Goal: Information Seeking & Learning: Learn about a topic

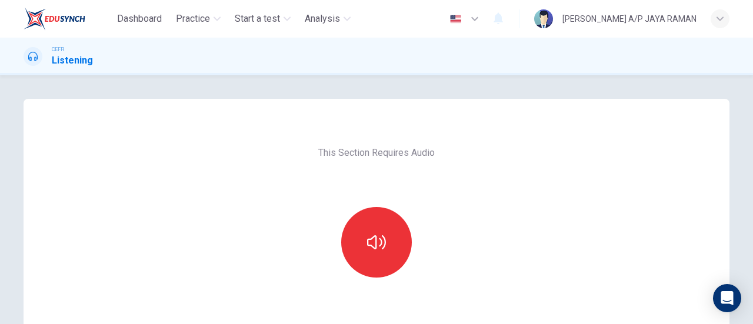
click at [407, 222] on div at bounding box center [376, 242] width 127 height 71
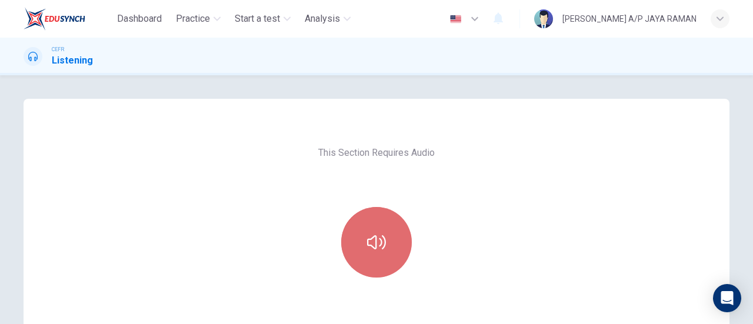
click at [378, 230] on button "button" at bounding box center [376, 242] width 71 height 71
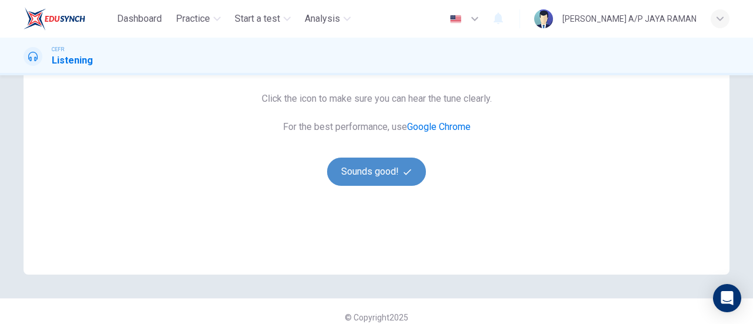
click at [357, 184] on button "Sounds good!" at bounding box center [376, 172] width 99 height 28
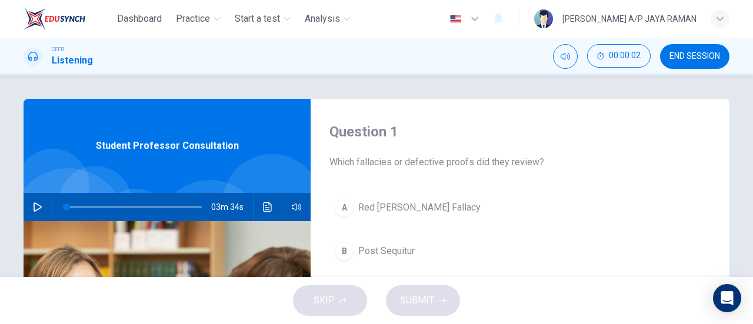
click at [34, 204] on icon "button" at bounding box center [38, 206] width 8 height 9
type input "0"
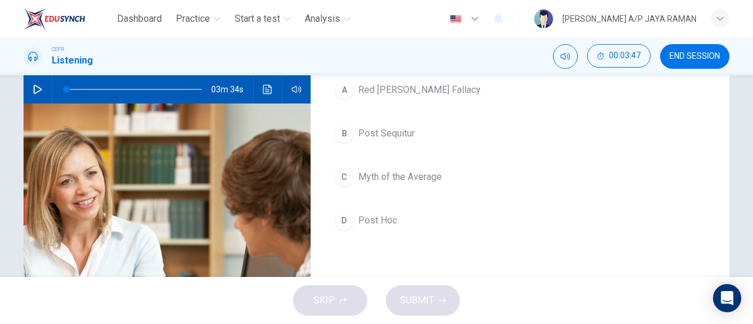
scroll to position [118, 0]
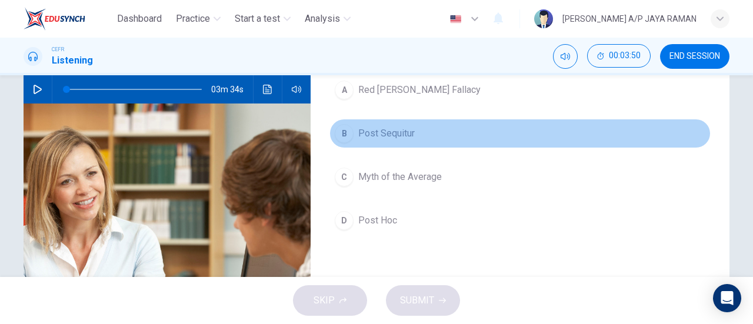
click at [406, 130] on span "Post Sequitur" at bounding box center [386, 134] width 56 height 14
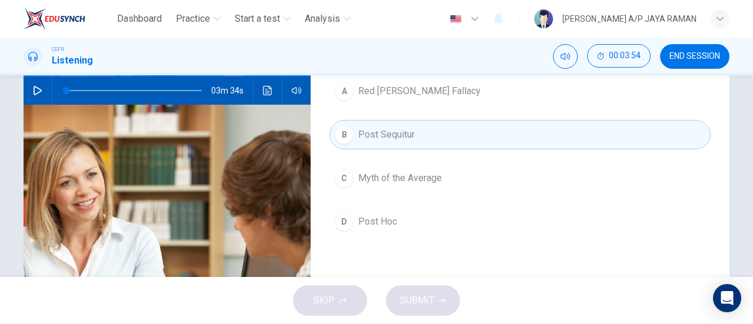
scroll to position [117, 0]
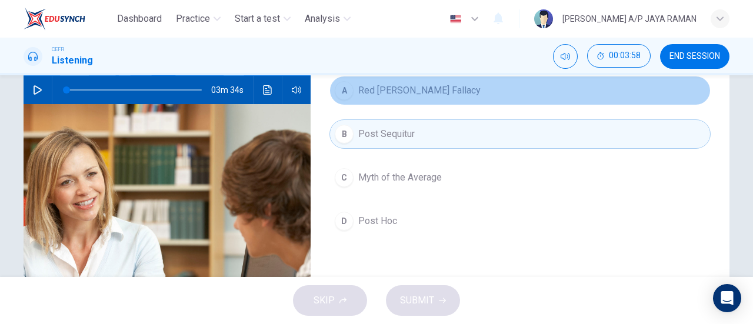
click at [420, 88] on span "Red Herring Fallacy" at bounding box center [419, 91] width 122 height 14
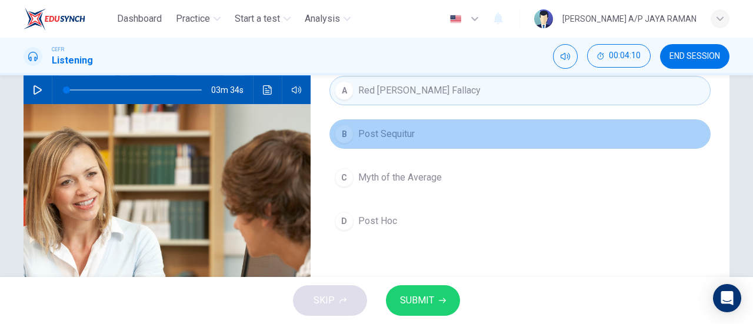
click at [431, 129] on button "B Post Sequitur" at bounding box center [520, 133] width 381 height 29
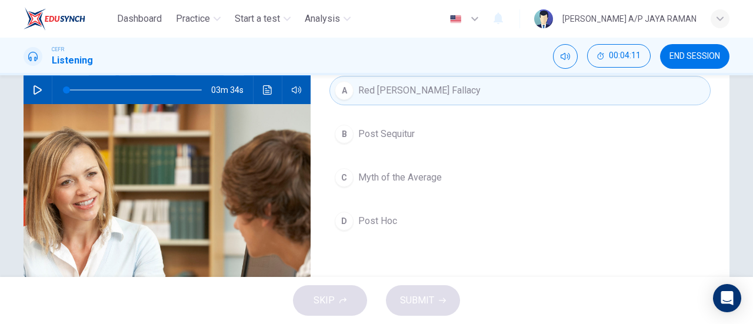
click at [453, 170] on button "C Myth of the Average" at bounding box center [520, 177] width 381 height 29
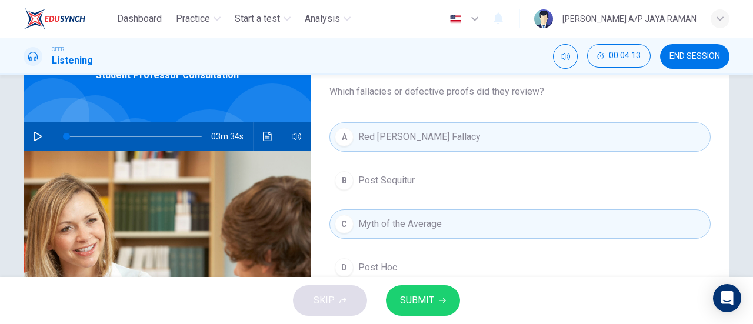
scroll to position [70, 0]
click at [431, 306] on span "SUBMIT" at bounding box center [417, 300] width 34 height 16
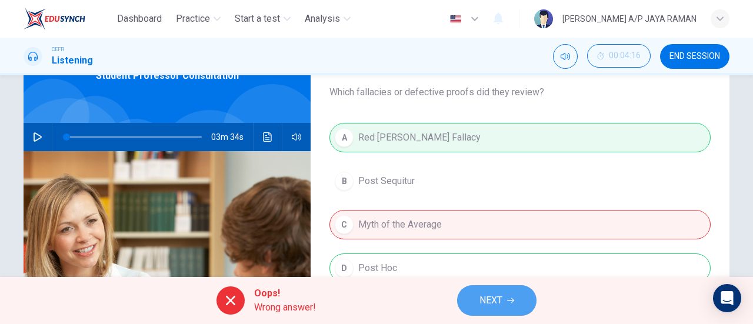
click at [510, 300] on icon "button" at bounding box center [510, 300] width 7 height 7
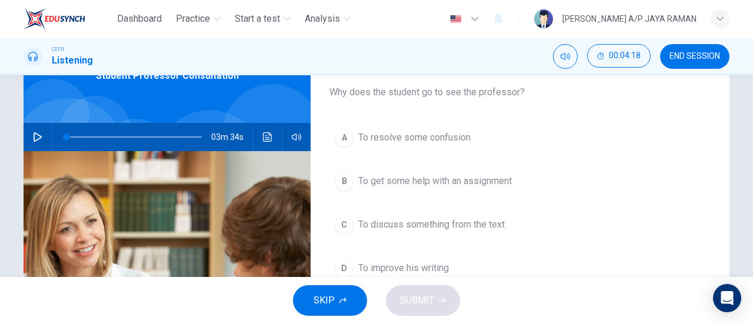
click at [464, 139] on span "To resolve some confusion" at bounding box center [414, 138] width 112 height 14
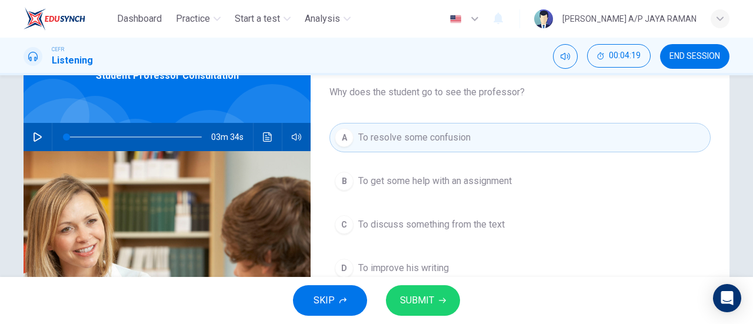
click at [445, 300] on icon "button" at bounding box center [442, 300] width 7 height 7
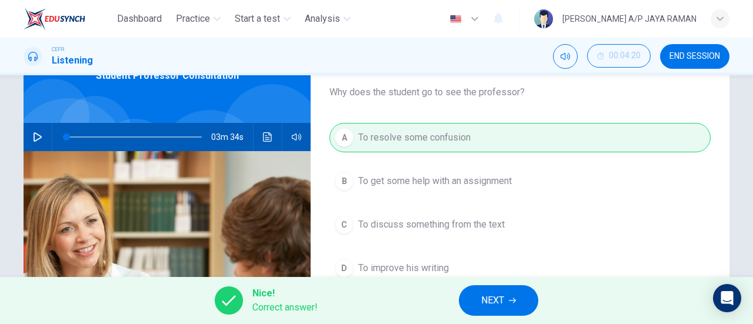
click at [497, 292] on button "NEXT" at bounding box center [498, 300] width 79 height 31
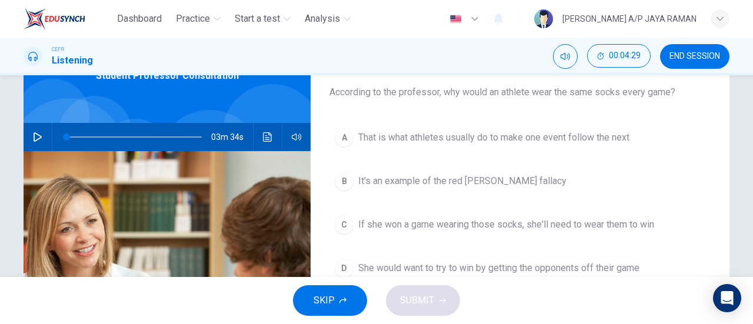
click at [486, 184] on span "It's an example of the red herring fallacy" at bounding box center [462, 181] width 208 height 14
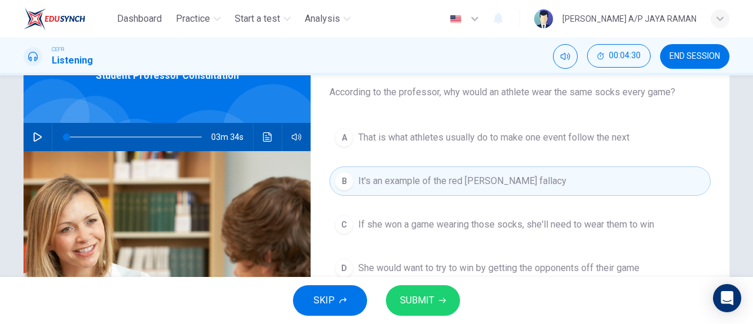
click at [438, 304] on button "SUBMIT" at bounding box center [423, 300] width 74 height 31
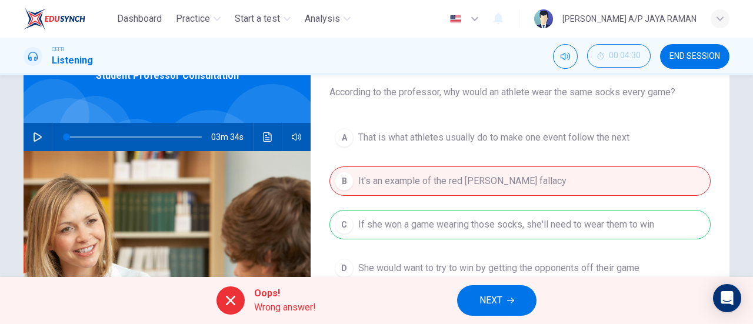
click at [500, 307] on span "NEXT" at bounding box center [491, 300] width 23 height 16
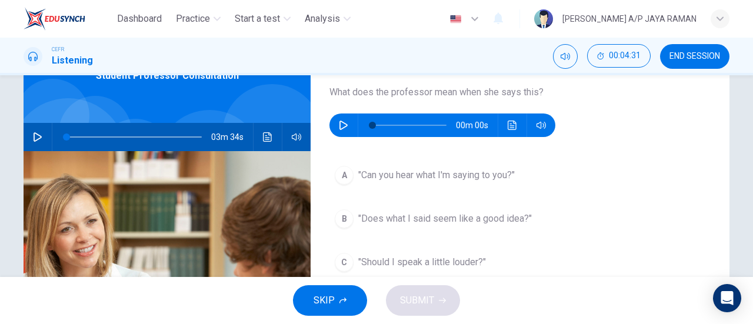
click at [334, 121] on button "button" at bounding box center [343, 126] width 19 height 24
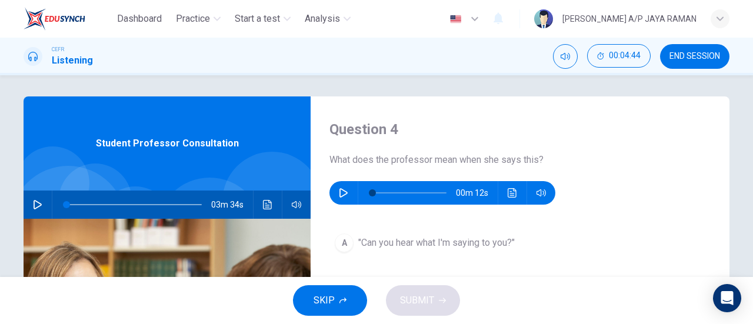
scroll to position [0, 0]
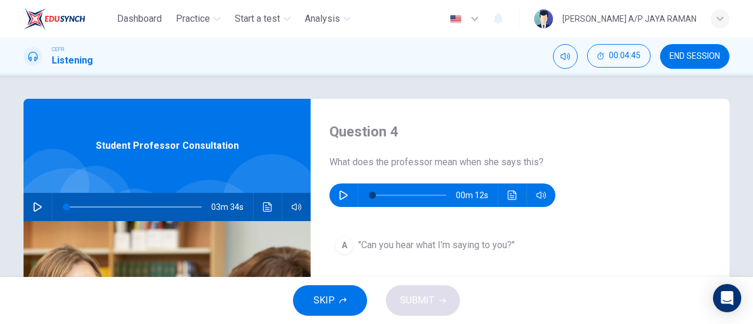
click at [339, 194] on icon "button" at bounding box center [343, 195] width 9 height 9
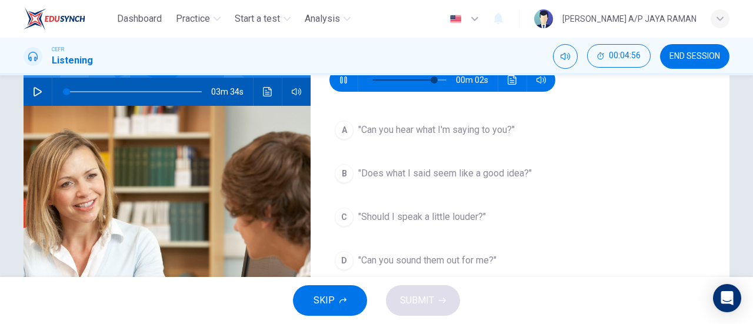
scroll to position [116, 0]
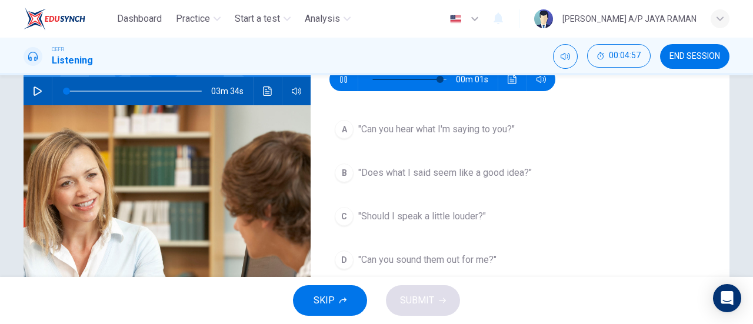
type input "0"
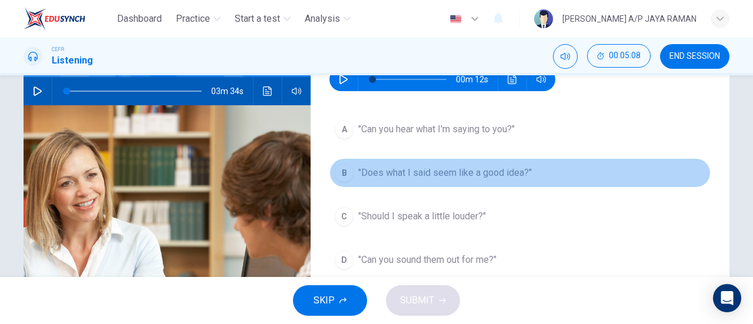
click at [507, 176] on span ""Does what I said seem like a good idea?"" at bounding box center [445, 173] width 174 height 14
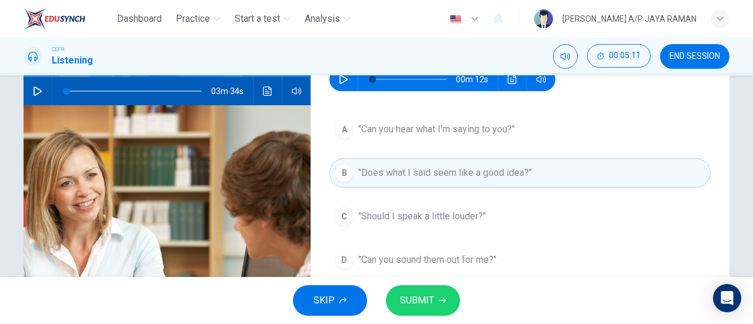
click at [424, 300] on span "SUBMIT" at bounding box center [417, 300] width 34 height 16
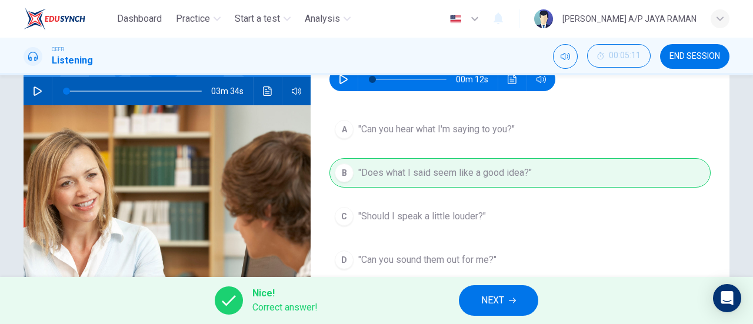
click at [500, 305] on span "NEXT" at bounding box center [492, 300] width 23 height 16
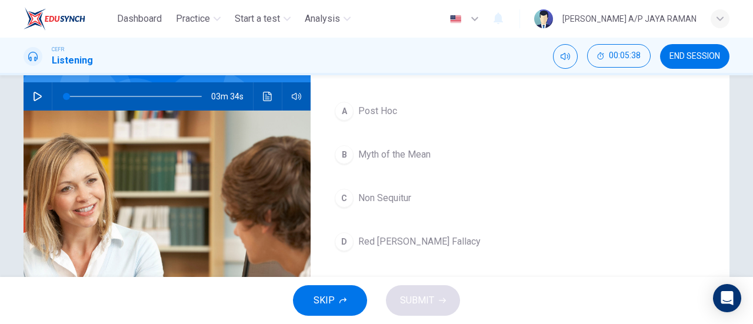
scroll to position [111, 0]
click at [398, 237] on span "Red Herring Fallacy" at bounding box center [419, 241] width 122 height 14
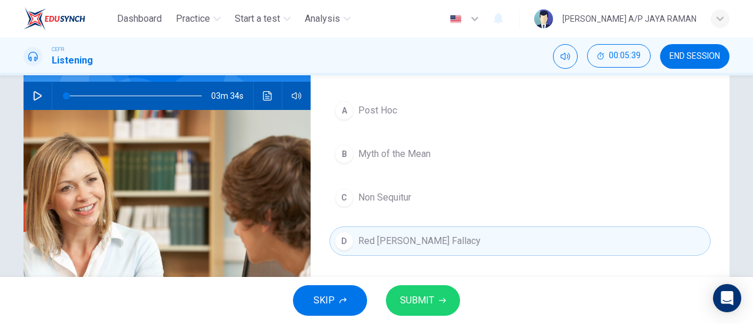
click at [431, 306] on span "SUBMIT" at bounding box center [417, 300] width 34 height 16
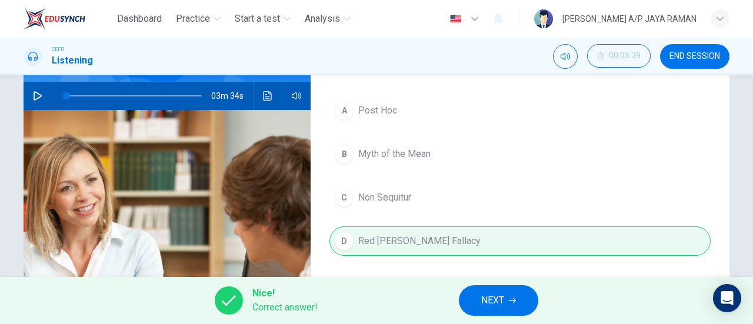
click at [480, 307] on button "NEXT" at bounding box center [498, 300] width 79 height 31
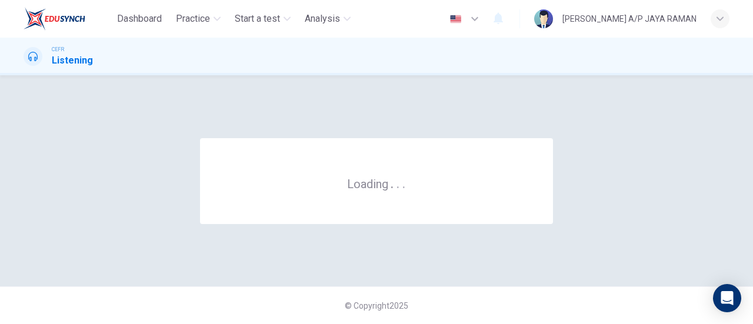
scroll to position [0, 0]
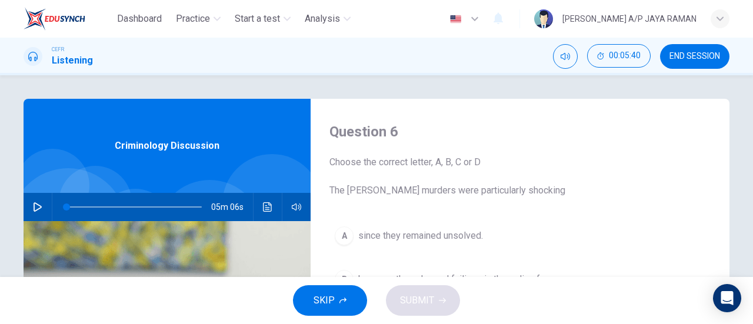
click at [701, 61] on button "END SESSION" at bounding box center [694, 56] width 69 height 25
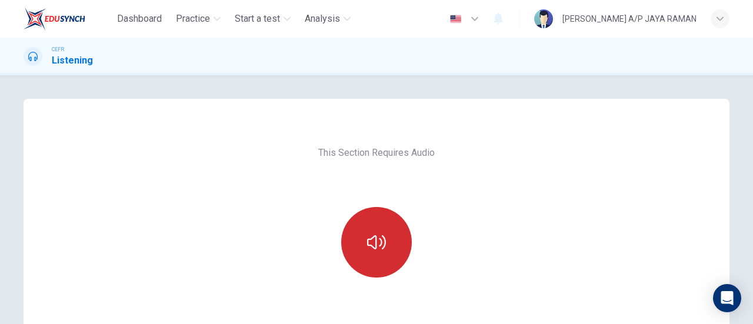
click at [387, 227] on button "button" at bounding box center [376, 242] width 71 height 71
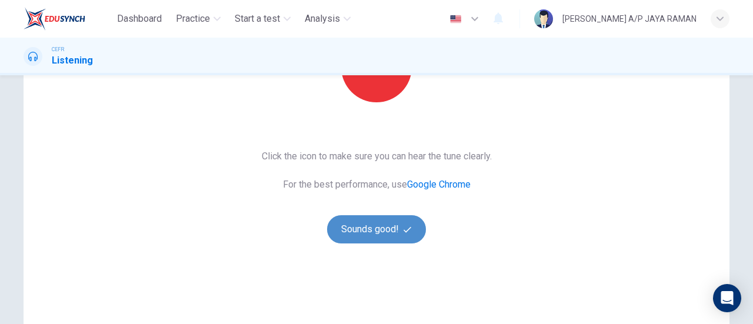
click at [376, 228] on button "Sounds good!" at bounding box center [376, 229] width 99 height 28
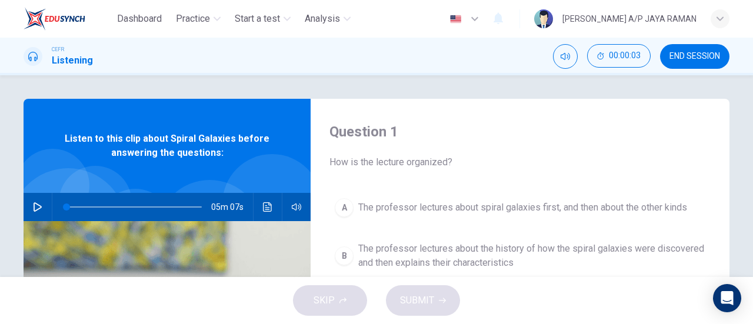
click at [689, 63] on button "END SESSION" at bounding box center [694, 56] width 69 height 25
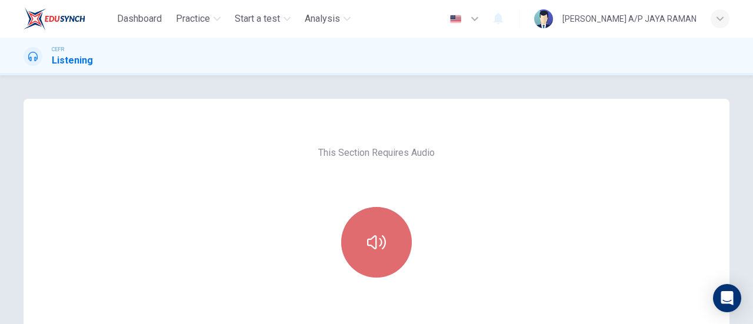
click at [367, 240] on icon "button" at bounding box center [376, 242] width 19 height 14
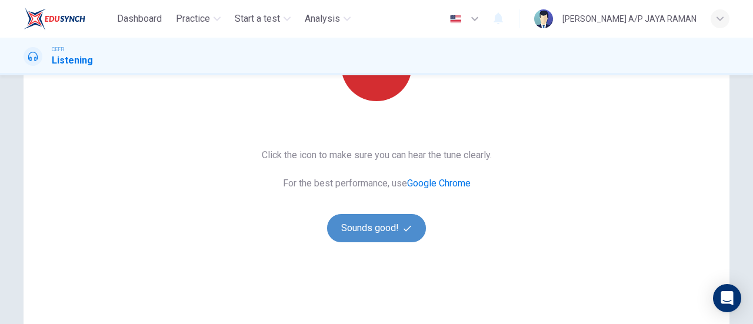
click at [365, 238] on button "Sounds good!" at bounding box center [376, 228] width 99 height 28
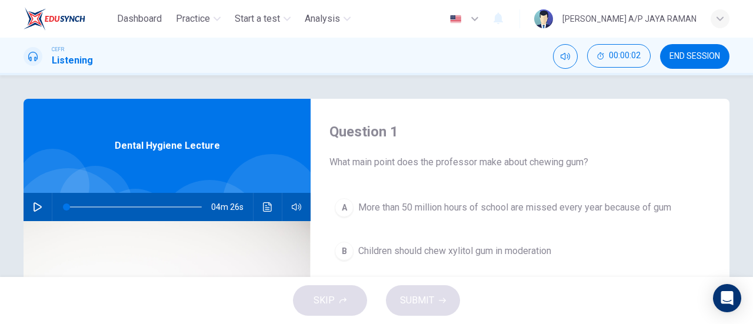
click at [705, 58] on span "END SESSION" at bounding box center [695, 56] width 51 height 9
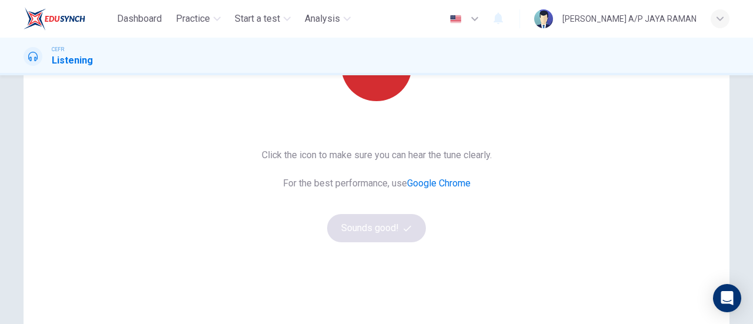
click at [380, 96] on button "button" at bounding box center [376, 66] width 71 height 71
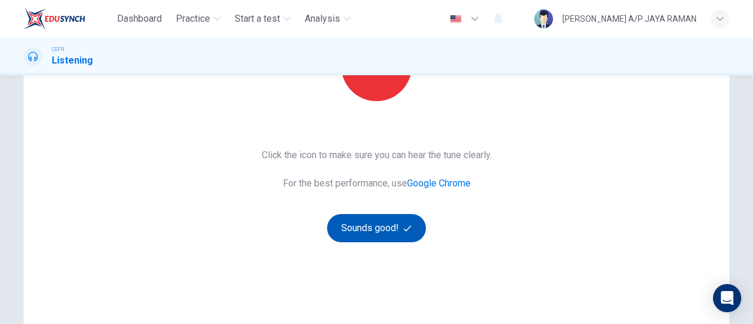
click at [384, 233] on button "Sounds good!" at bounding box center [376, 228] width 99 height 28
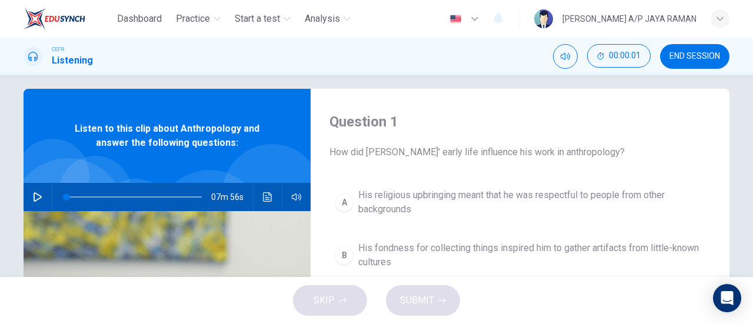
scroll to position [0, 0]
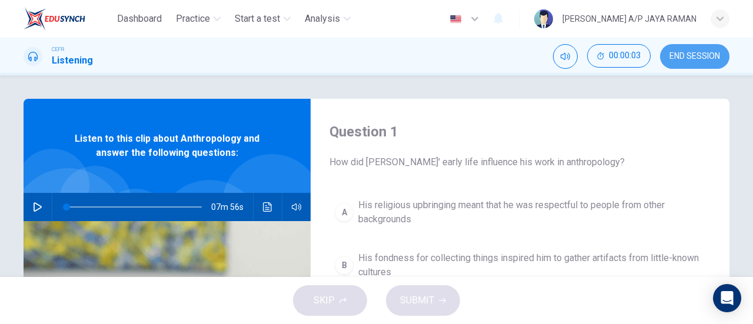
click at [699, 62] on button "END SESSION" at bounding box center [694, 56] width 69 height 25
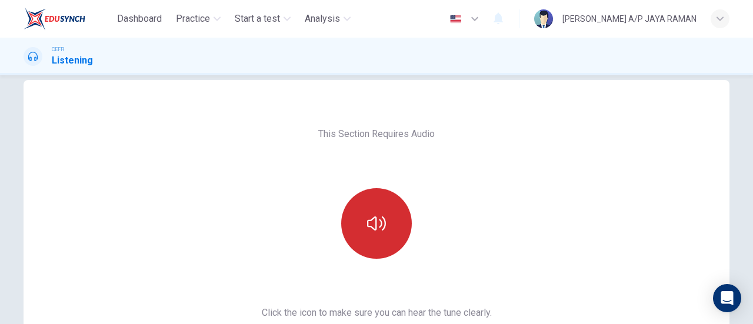
click at [367, 228] on icon "button" at bounding box center [376, 223] width 19 height 19
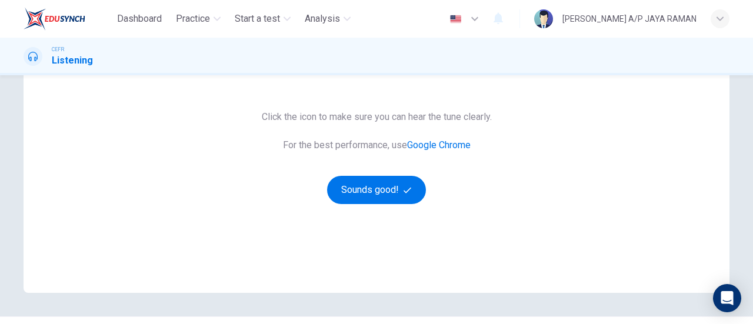
scroll to position [245, 0]
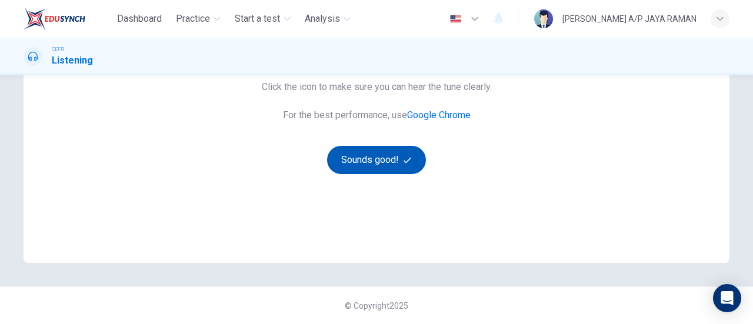
click at [374, 162] on button "Sounds good!" at bounding box center [376, 160] width 99 height 28
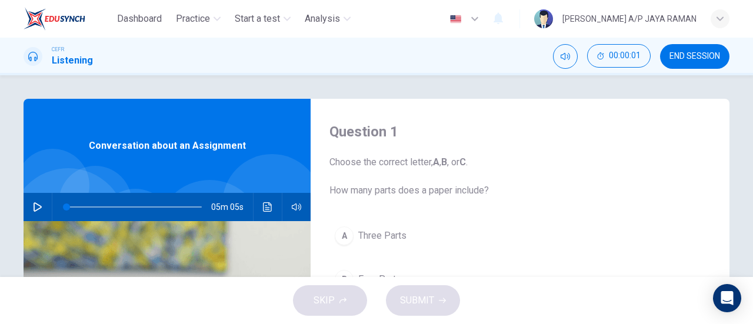
scroll to position [0, 0]
click at [700, 49] on button "END SESSION" at bounding box center [694, 56] width 69 height 25
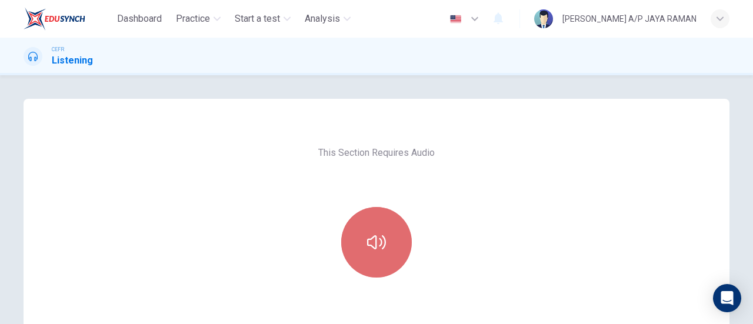
click at [363, 260] on button "button" at bounding box center [376, 242] width 71 height 71
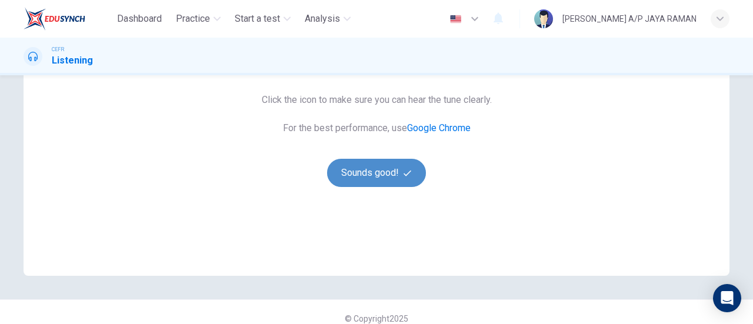
click at [380, 178] on button "Sounds good!" at bounding box center [376, 173] width 99 height 28
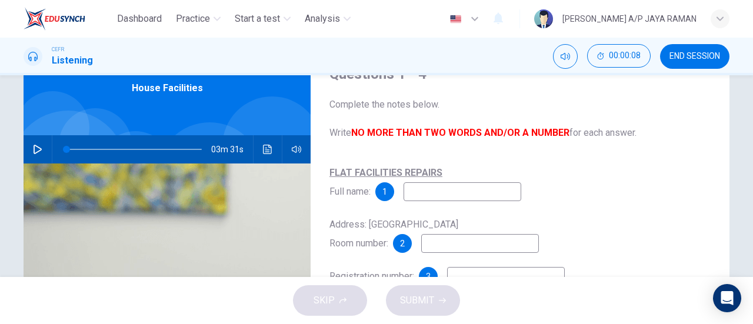
click at [454, 187] on input at bounding box center [463, 191] width 118 height 19
click at [476, 250] on input at bounding box center [480, 243] width 118 height 19
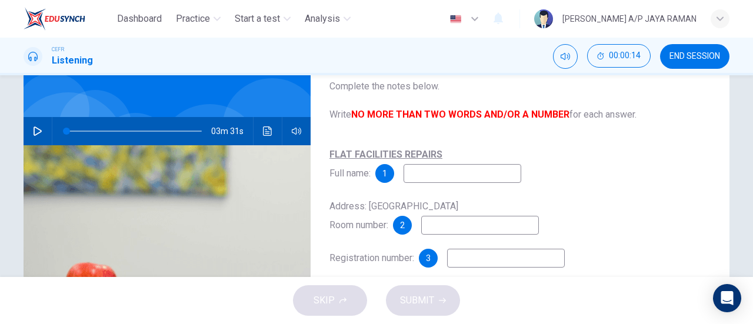
scroll to position [0, 0]
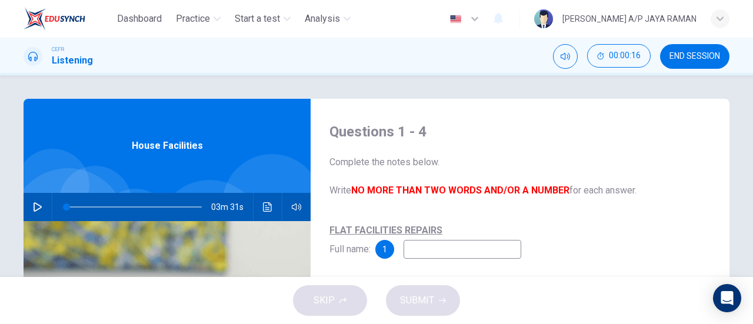
drag, startPoint x: 345, startPoint y: 231, endPoint x: 457, endPoint y: 230, distance: 111.8
click at [457, 230] on div "FLAT FACILITIES REPAIRS Full name: 1" at bounding box center [520, 240] width 381 height 38
click at [34, 208] on icon "button" at bounding box center [37, 206] width 9 height 9
click at [98, 205] on span at bounding box center [134, 207] width 135 height 16
click at [35, 201] on button "button" at bounding box center [37, 207] width 19 height 28
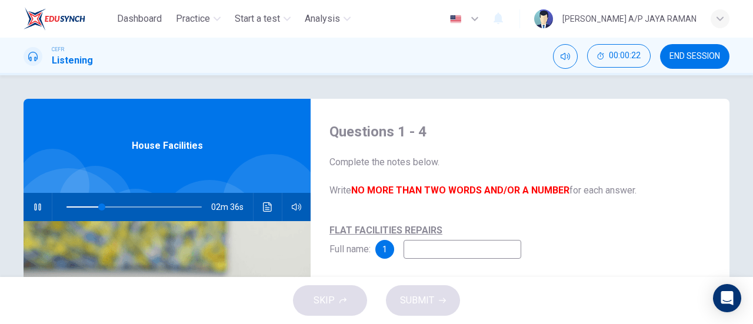
type input "26"
click at [718, 52] on span "END SESSION" at bounding box center [695, 56] width 51 height 9
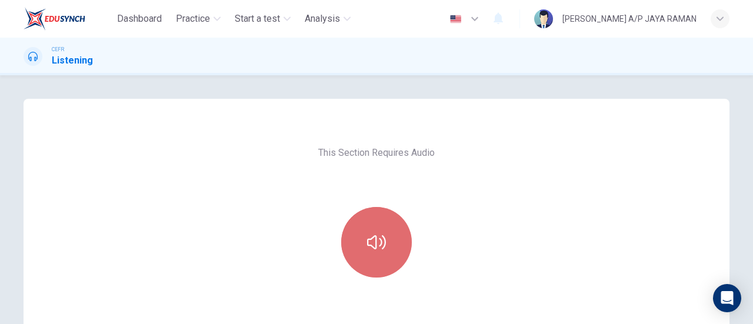
click at [393, 222] on button "button" at bounding box center [376, 242] width 71 height 71
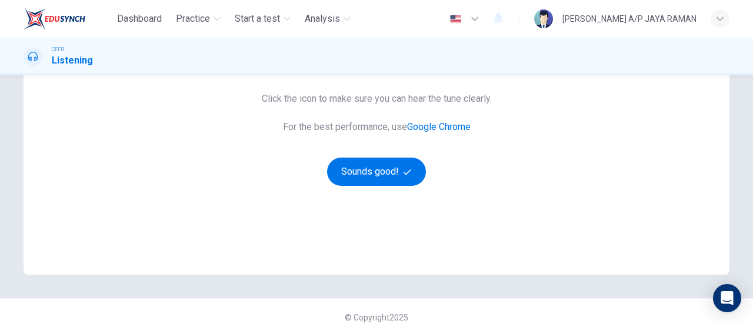
scroll to position [245, 0]
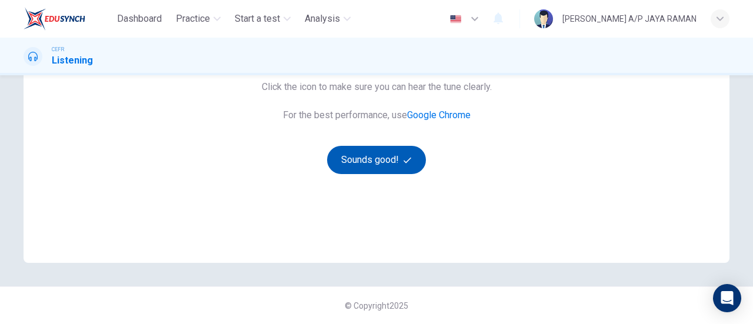
click at [373, 162] on button "Sounds good!" at bounding box center [376, 160] width 99 height 28
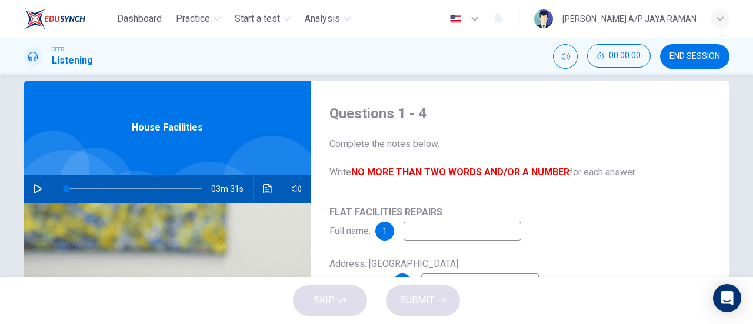
scroll to position [0, 0]
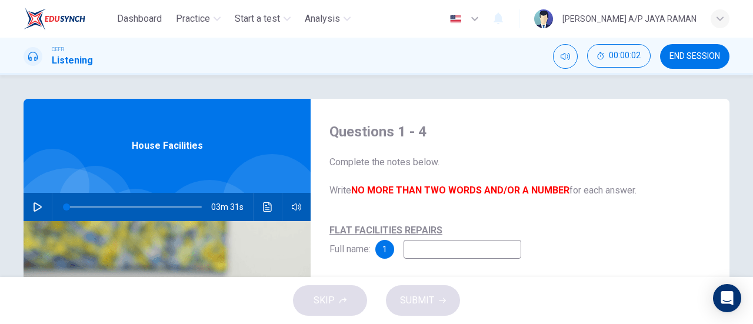
click at [698, 61] on button "END SESSION" at bounding box center [694, 56] width 69 height 25
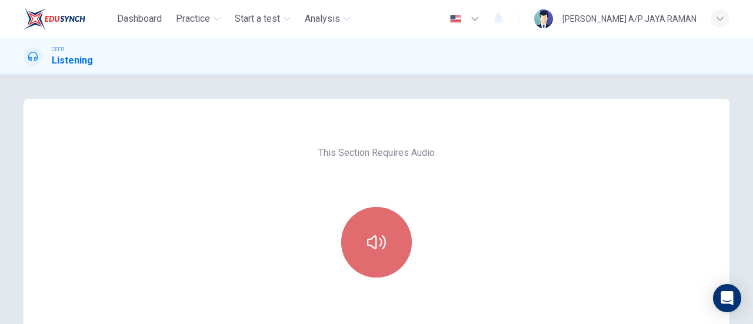
click at [372, 240] on icon "button" at bounding box center [376, 242] width 19 height 19
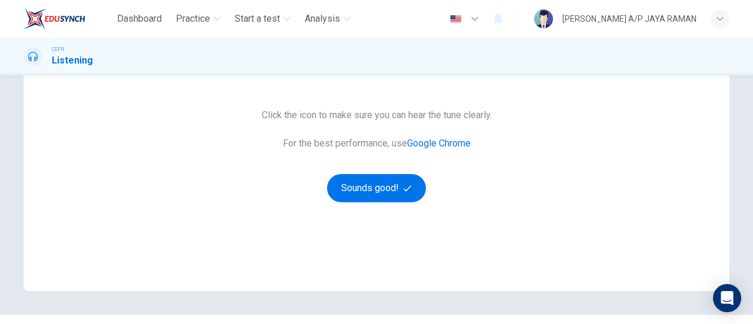
scroll to position [245, 0]
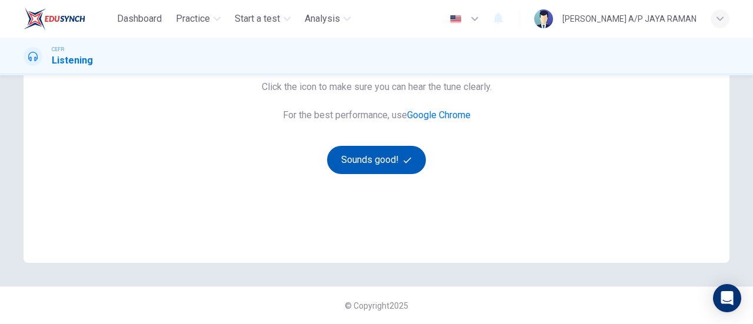
click at [377, 158] on button "Sounds good!" at bounding box center [376, 160] width 99 height 28
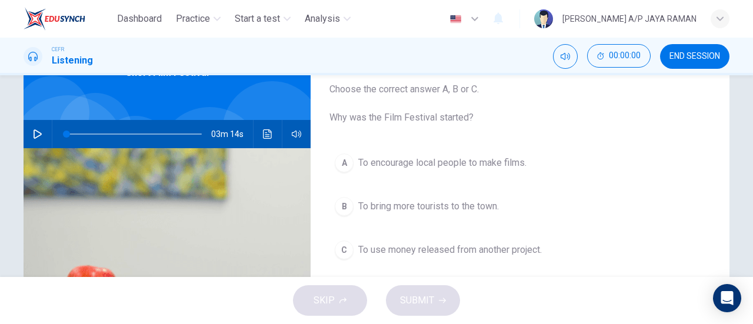
scroll to position [0, 0]
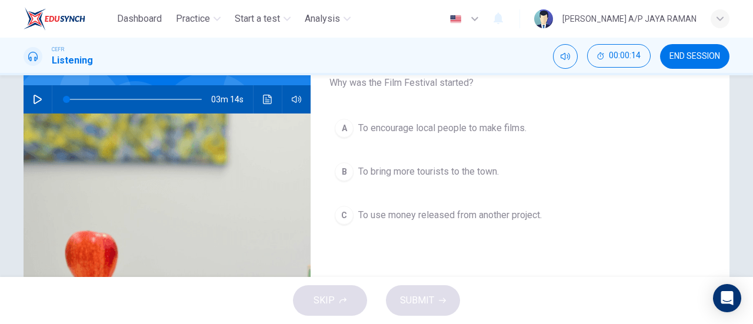
click at [503, 209] on span "To use money released from another project." at bounding box center [450, 215] width 184 height 14
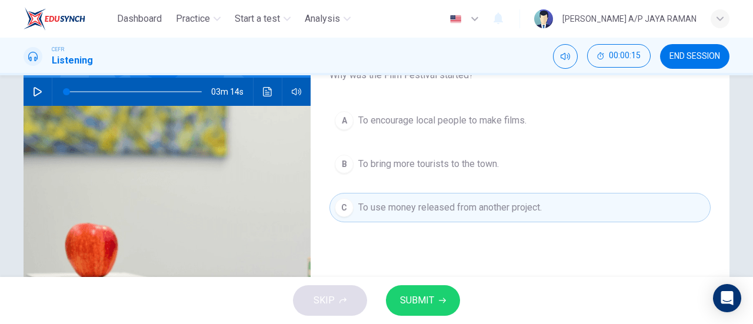
scroll to position [116, 0]
click at [435, 305] on button "SUBMIT" at bounding box center [423, 300] width 74 height 31
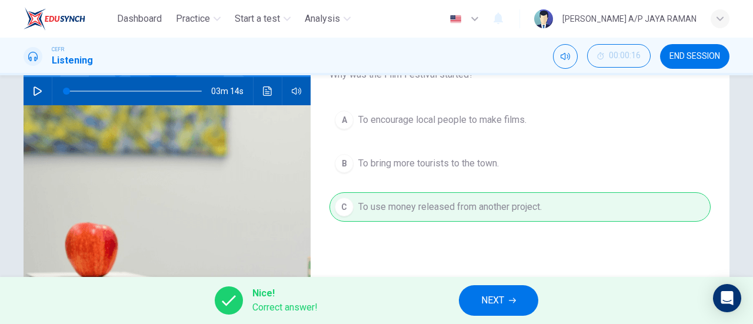
click at [480, 302] on button "NEXT" at bounding box center [498, 300] width 79 height 31
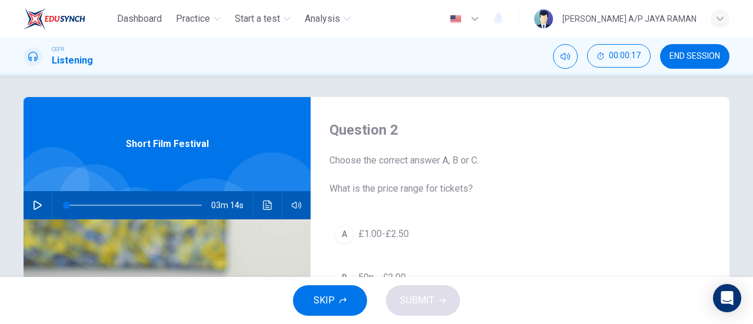
scroll to position [1, 0]
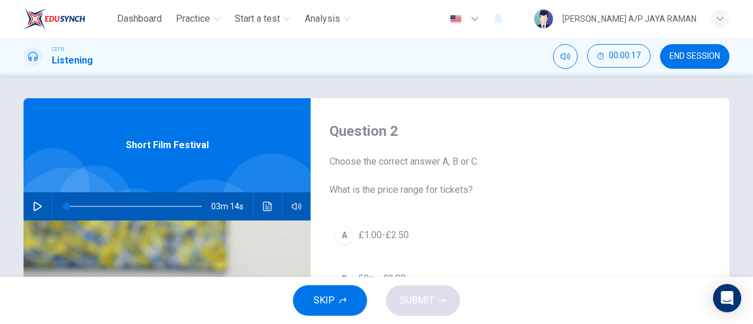
click at [407, 229] on button "A £1.00-£2.50" at bounding box center [520, 235] width 381 height 29
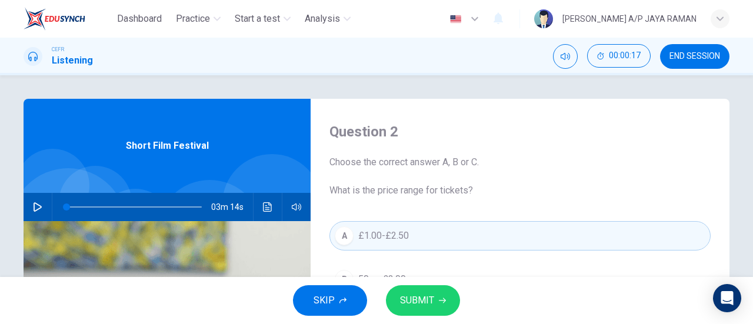
click at [419, 310] on button "SUBMIT" at bounding box center [423, 300] width 74 height 31
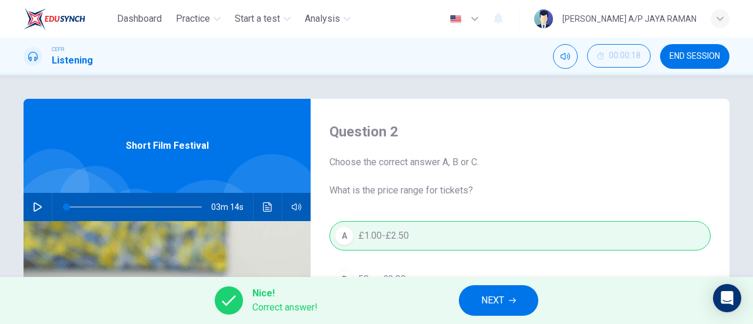
click at [486, 292] on span "NEXT" at bounding box center [492, 300] width 23 height 16
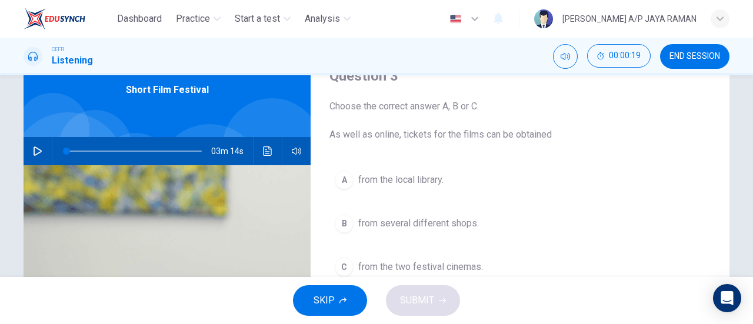
click at [416, 169] on button "A from the local library." at bounding box center [520, 179] width 381 height 29
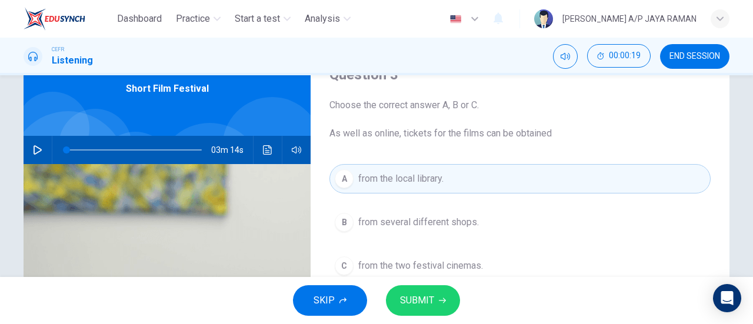
scroll to position [58, 0]
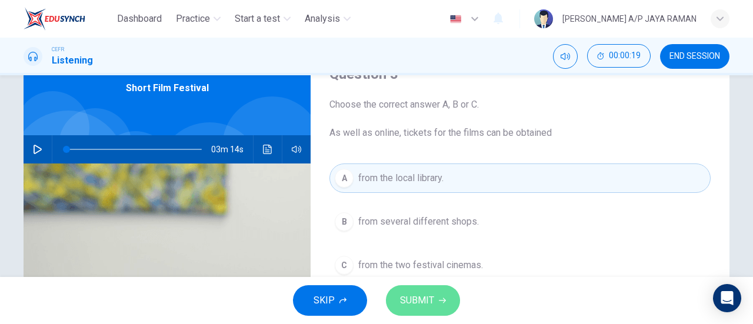
click at [442, 301] on icon "button" at bounding box center [442, 300] width 7 height 5
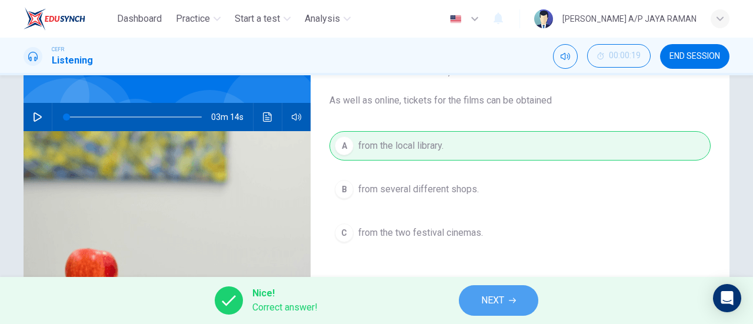
click at [496, 295] on span "NEXT" at bounding box center [492, 300] width 23 height 16
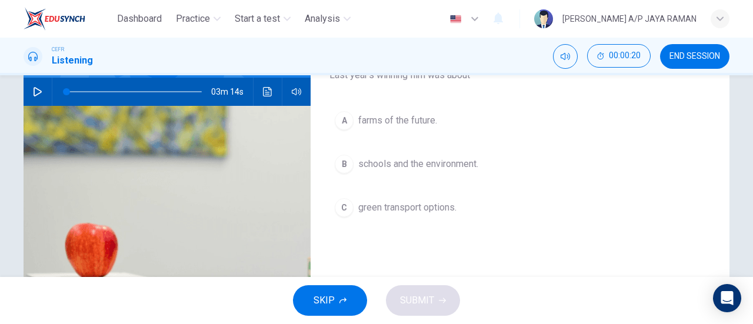
click at [438, 209] on span "green transport options." at bounding box center [407, 208] width 98 height 14
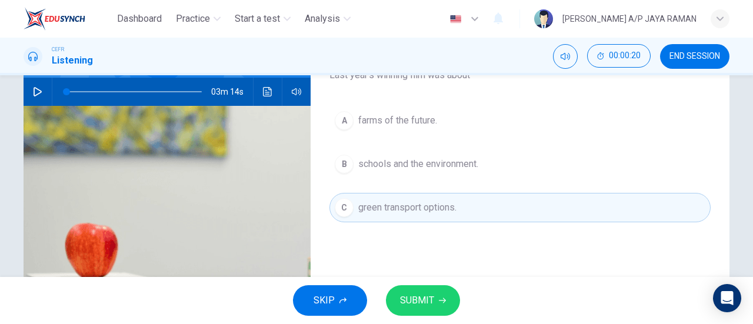
scroll to position [116, 0]
click at [446, 298] on button "SUBMIT" at bounding box center [423, 300] width 74 height 31
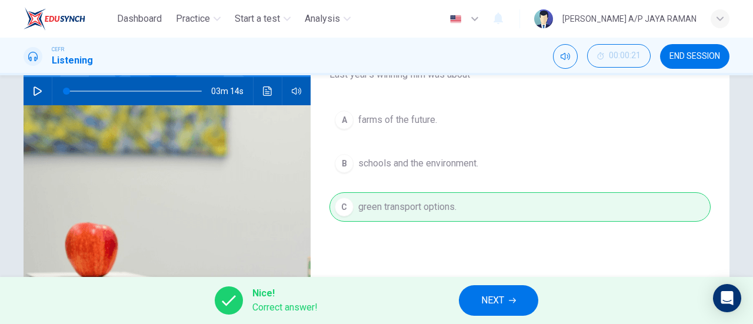
click at [503, 314] on button "NEXT" at bounding box center [498, 300] width 79 height 31
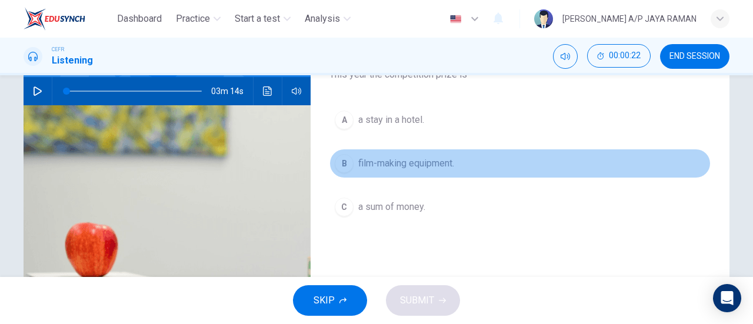
drag, startPoint x: 399, startPoint y: 159, endPoint x: 405, endPoint y: 188, distance: 29.4
click at [399, 159] on span "film-making equipment." at bounding box center [406, 164] width 96 height 14
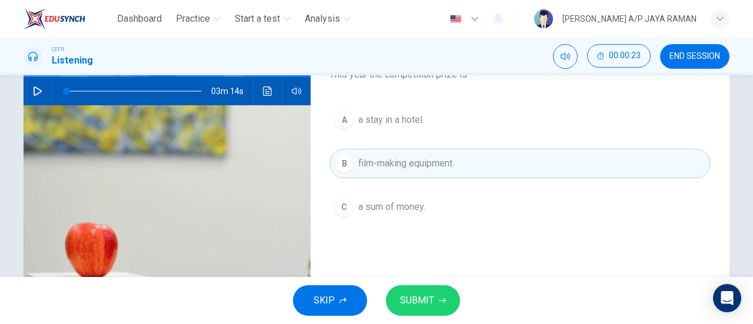
click at [434, 292] on button "SUBMIT" at bounding box center [423, 300] width 74 height 31
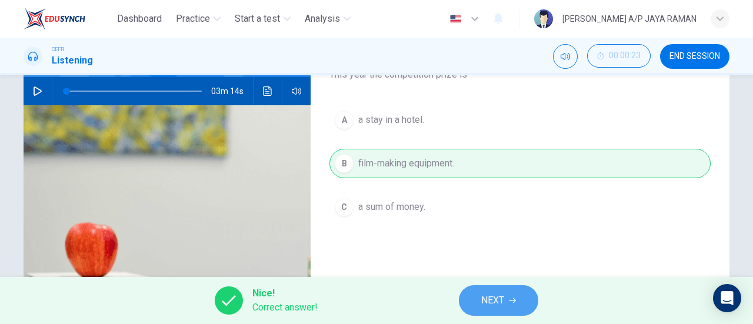
click at [491, 303] on span "NEXT" at bounding box center [492, 300] width 23 height 16
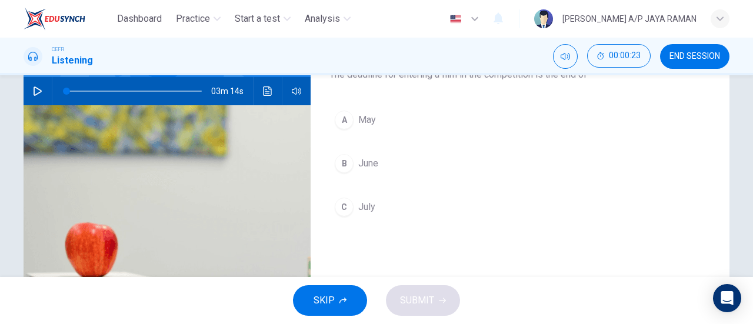
click at [387, 215] on button "C July" at bounding box center [520, 206] width 381 height 29
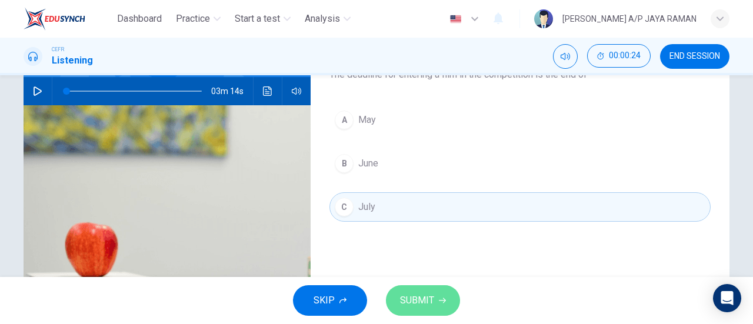
click at [431, 296] on span "SUBMIT" at bounding box center [417, 300] width 34 height 16
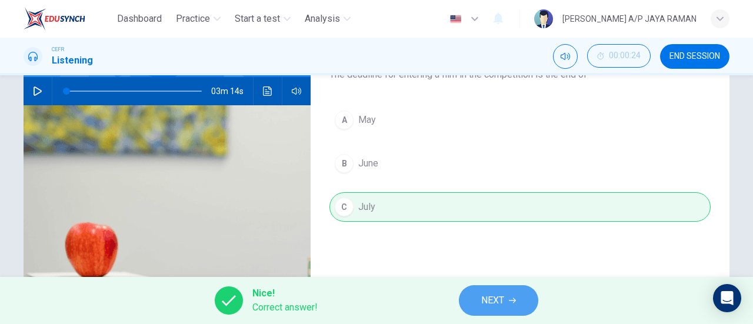
click at [484, 291] on button "NEXT" at bounding box center [498, 300] width 79 height 31
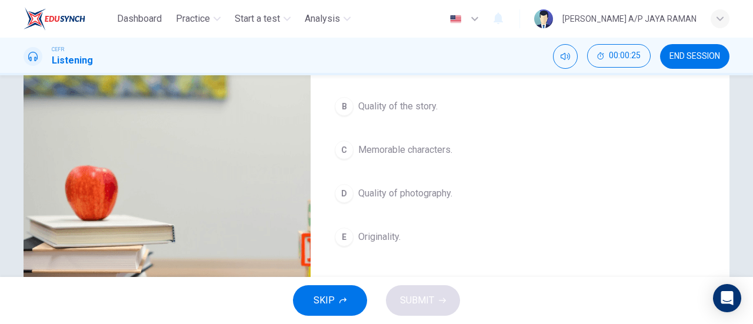
click at [426, 194] on span "Quality of photography." at bounding box center [405, 194] width 94 height 14
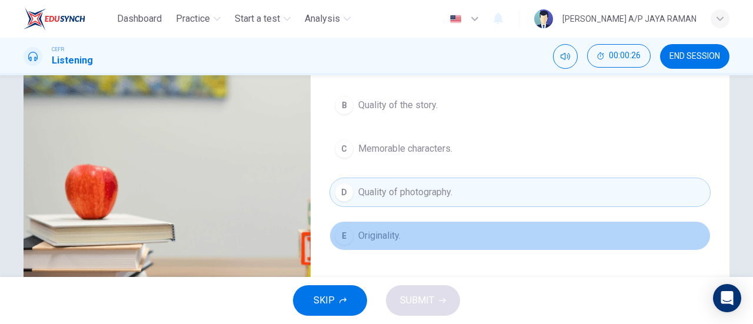
scroll to position [175, 0]
click at [402, 231] on button "E Originality." at bounding box center [520, 235] width 381 height 29
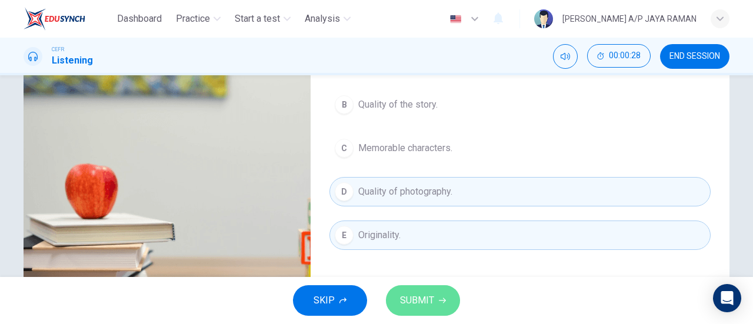
click at [428, 297] on span "SUBMIT" at bounding box center [417, 300] width 34 height 16
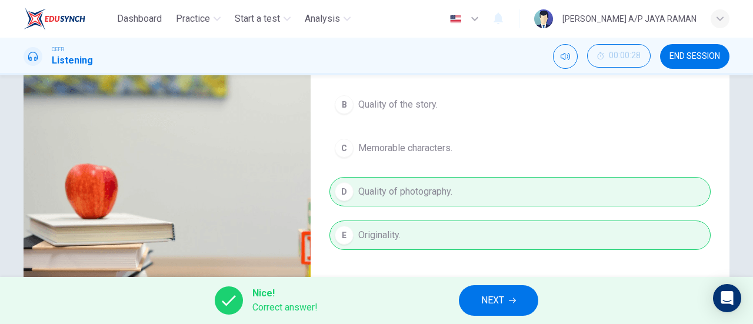
click at [487, 307] on span "NEXT" at bounding box center [492, 300] width 23 height 16
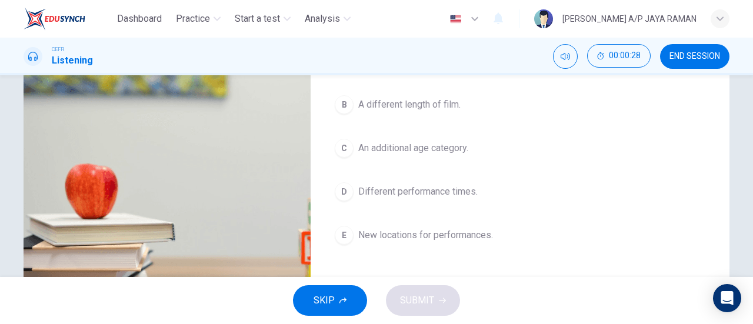
click at [450, 154] on button "C An additional age category." at bounding box center [520, 148] width 381 height 29
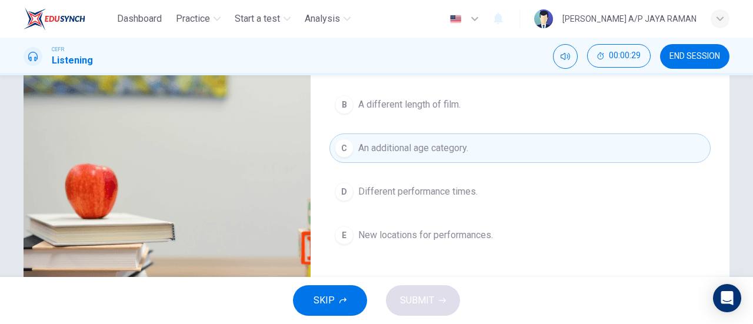
click at [458, 232] on span "New locations for performances." at bounding box center [425, 235] width 135 height 14
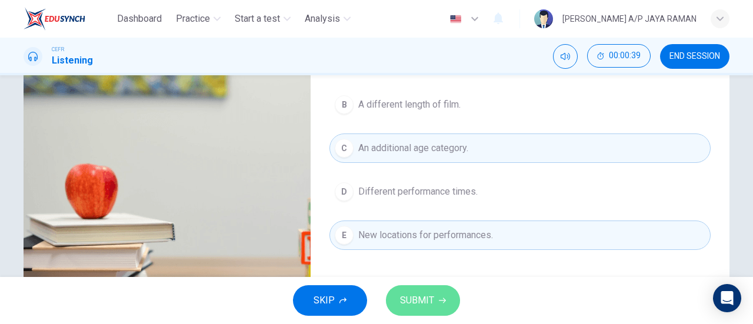
click at [442, 300] on icon "button" at bounding box center [442, 300] width 7 height 7
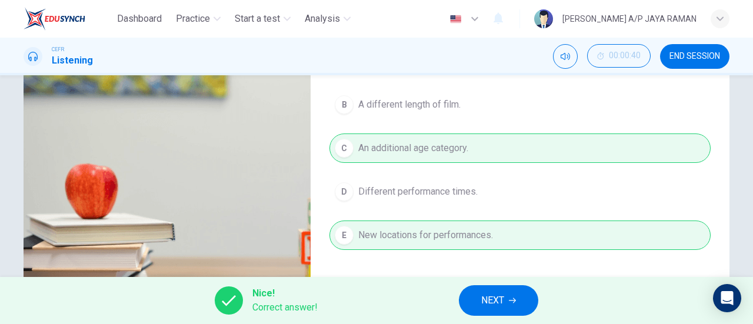
click at [513, 296] on button "NEXT" at bounding box center [498, 300] width 79 height 31
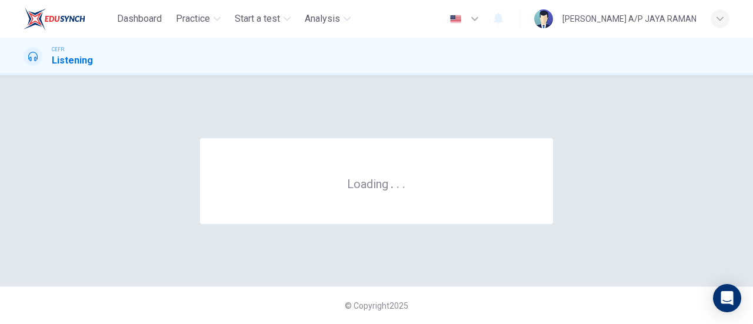
scroll to position [0, 0]
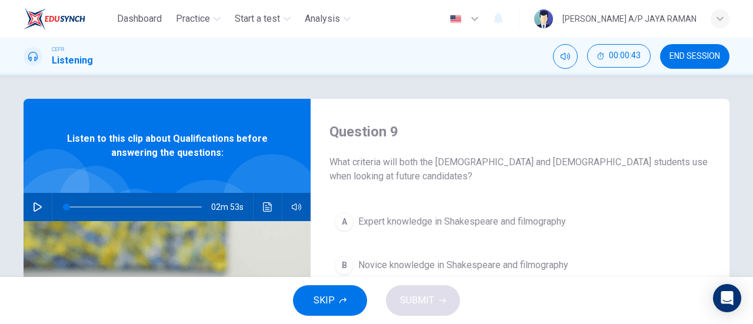
click at [34, 207] on icon "button" at bounding box center [37, 206] width 9 height 9
type input "1"
type input "0"
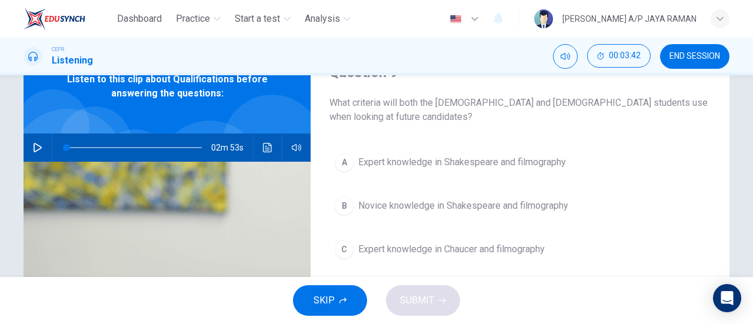
scroll to position [59, 0]
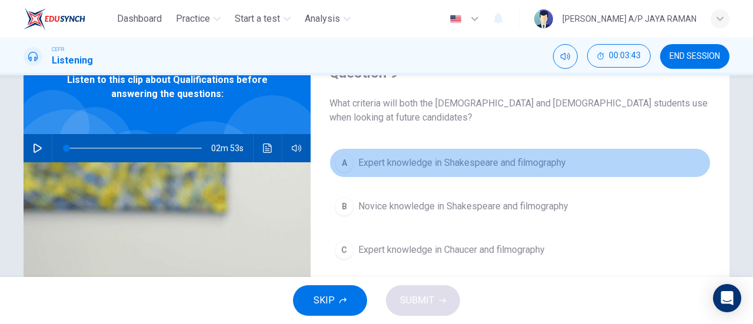
click at [466, 164] on span "Expert knowledge in Shakespeare and filmography" at bounding box center [462, 163] width 208 height 14
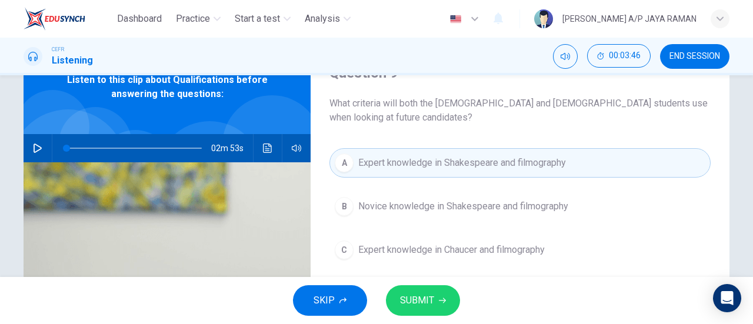
click at [430, 301] on span "SUBMIT" at bounding box center [417, 300] width 34 height 16
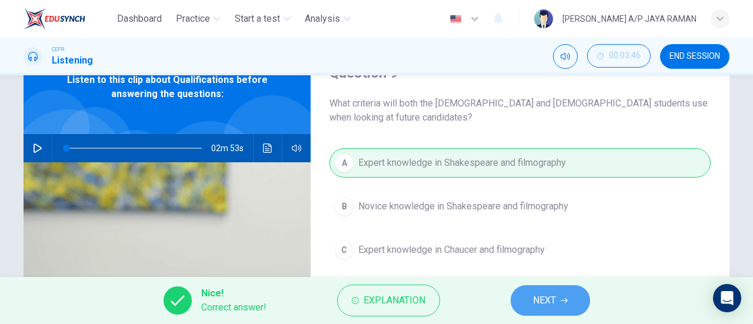
click at [546, 301] on span "NEXT" at bounding box center [544, 300] width 23 height 16
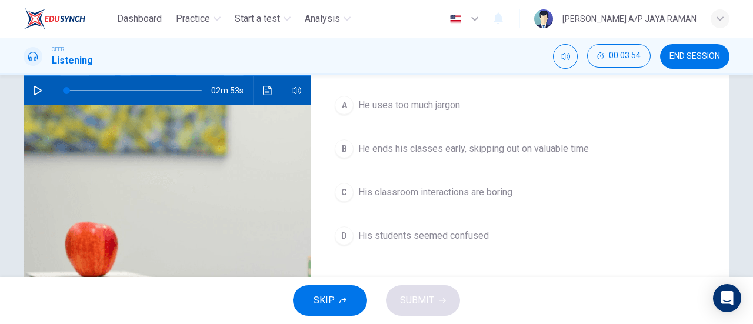
scroll to position [117, 0]
click at [480, 151] on span "He ends his classes early, skipping out on valuable time" at bounding box center [473, 148] width 231 height 14
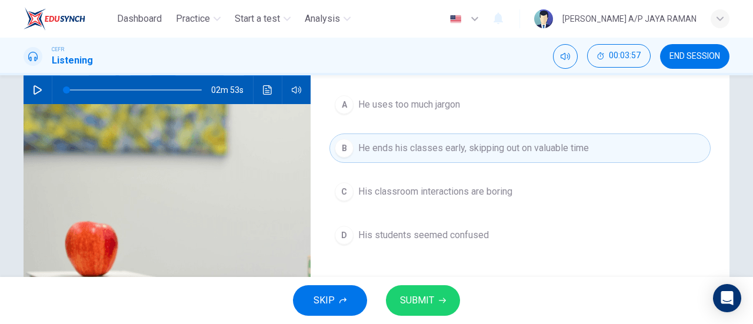
click at [423, 304] on span "SUBMIT" at bounding box center [417, 300] width 34 height 16
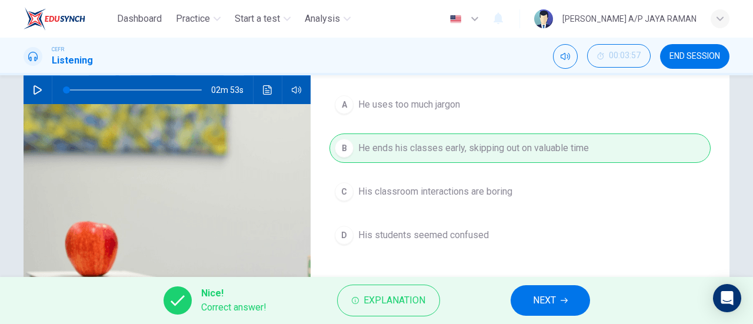
click at [523, 298] on button "NEXT" at bounding box center [550, 300] width 79 height 31
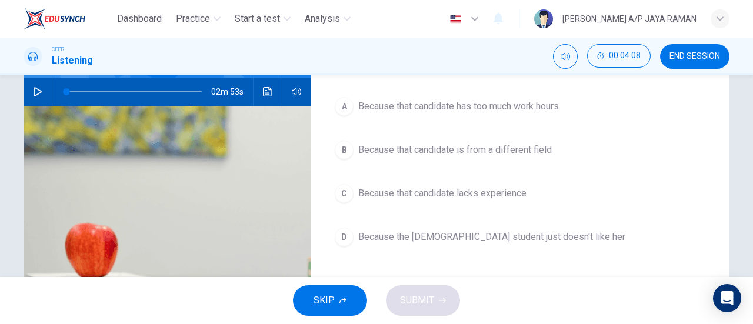
scroll to position [116, 0]
click at [520, 186] on span "Because that candidate lacks experience" at bounding box center [442, 193] width 168 height 14
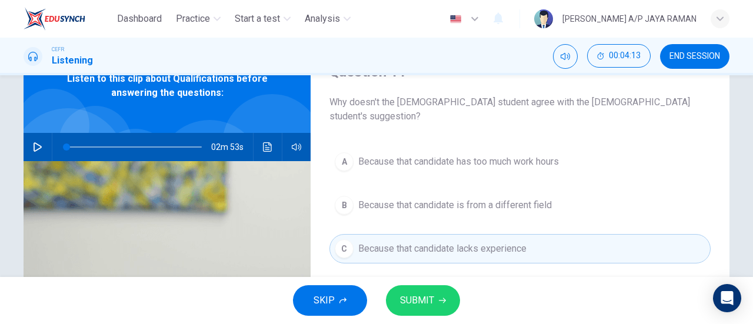
scroll to position [59, 0]
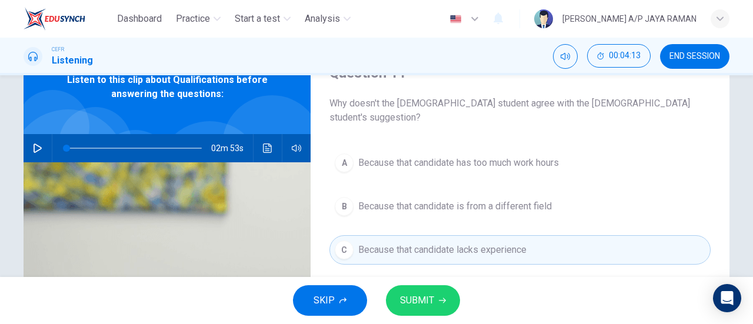
click at [428, 304] on span "SUBMIT" at bounding box center [417, 300] width 34 height 16
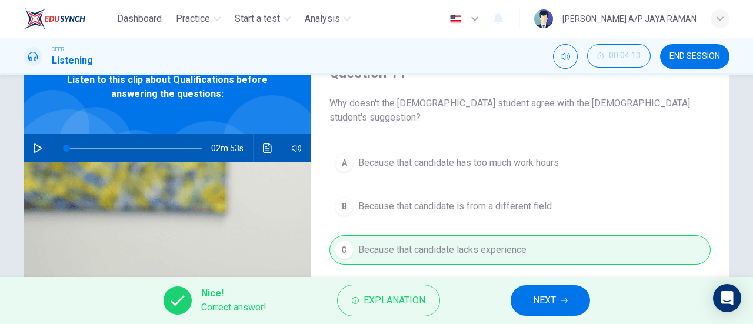
click at [565, 291] on button "NEXT" at bounding box center [550, 300] width 79 height 31
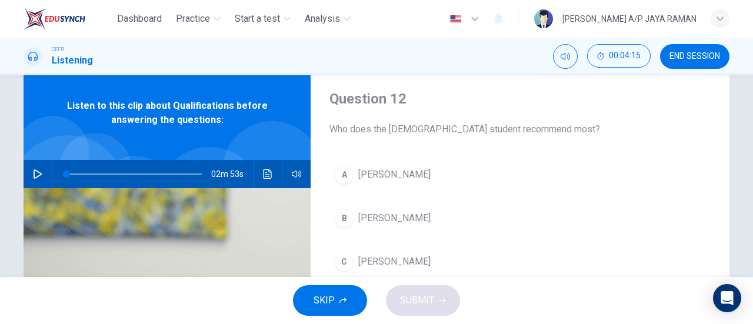
scroll to position [34, 0]
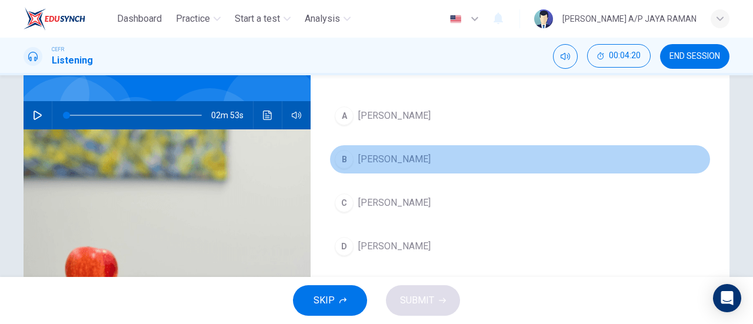
click at [385, 163] on button "B [PERSON_NAME]" at bounding box center [520, 159] width 381 height 29
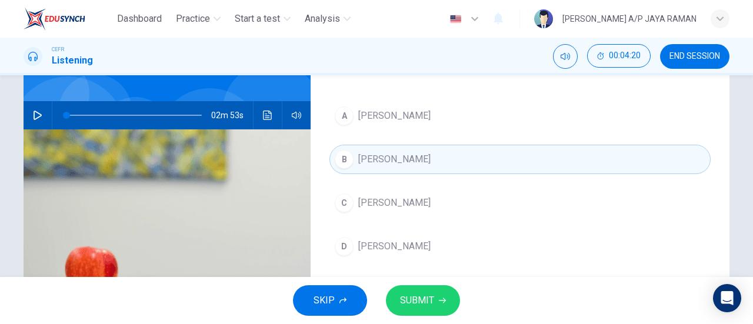
scroll to position [92, 0]
click at [433, 303] on span "SUBMIT" at bounding box center [417, 300] width 34 height 16
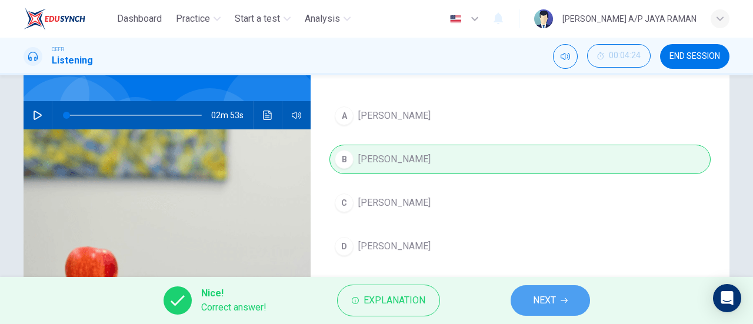
click at [534, 305] on span "NEXT" at bounding box center [544, 300] width 23 height 16
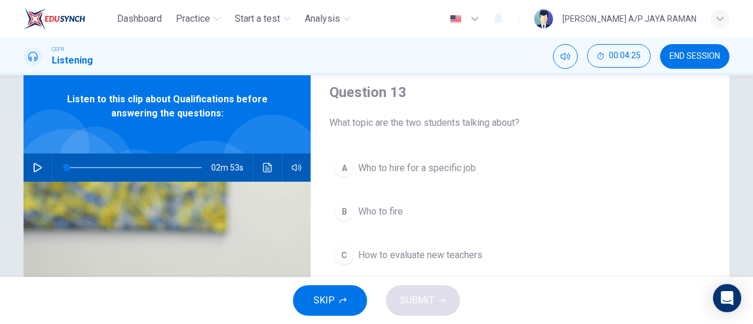
scroll to position [0, 0]
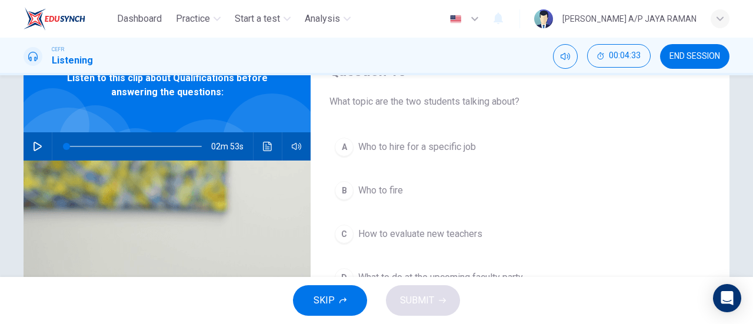
click at [471, 145] on span "Who to hire for a specific job" at bounding box center [417, 147] width 118 height 14
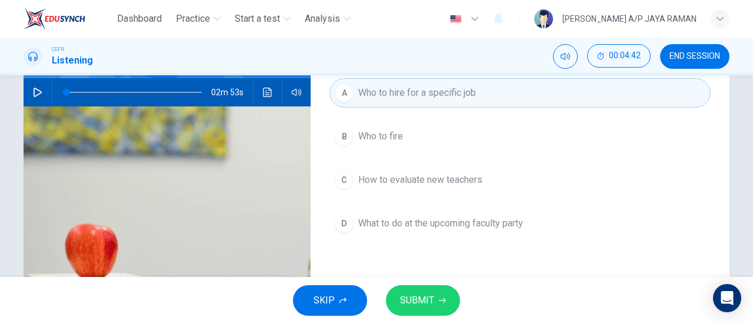
scroll to position [115, 0]
click at [512, 189] on button "C How to evaluate new teachers" at bounding box center [520, 179] width 381 height 29
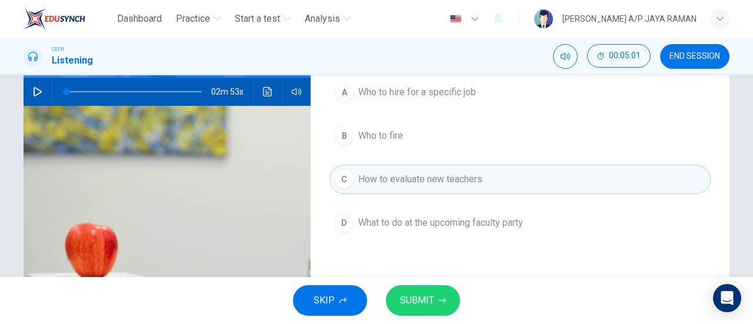
click at [476, 92] on button "A Who to hire for a specific job" at bounding box center [520, 92] width 381 height 29
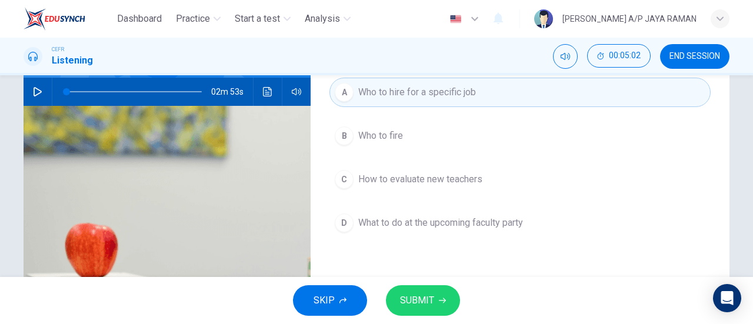
click at [433, 297] on span "SUBMIT" at bounding box center [417, 300] width 34 height 16
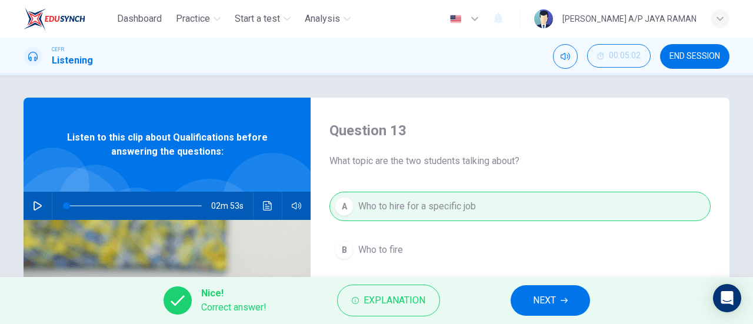
scroll to position [0, 0]
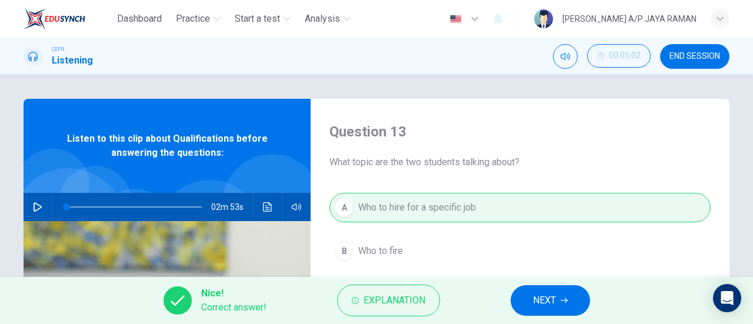
click at [559, 298] on button "NEXT" at bounding box center [550, 300] width 79 height 31
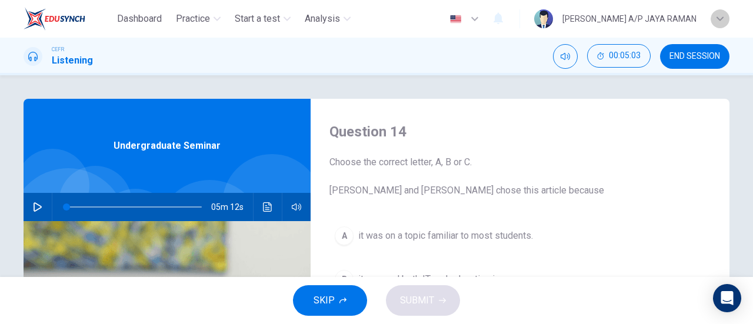
click at [723, 19] on icon "button" at bounding box center [720, 18] width 7 height 7
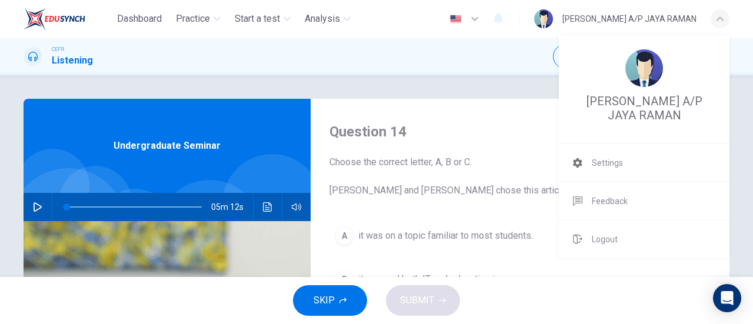
click at [483, 72] on div at bounding box center [376, 162] width 753 height 324
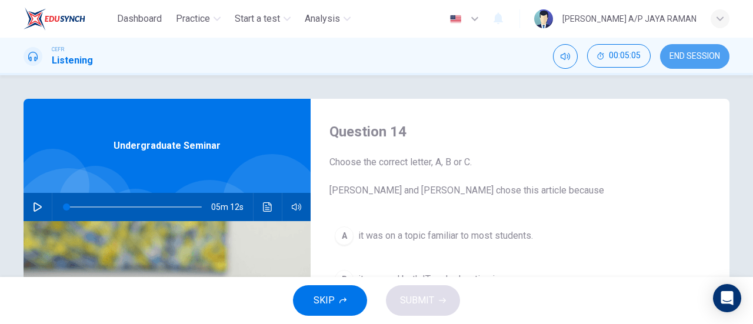
click at [673, 52] on span "END SESSION" at bounding box center [695, 56] width 51 height 9
